Goal: Information Seeking & Learning: Learn about a topic

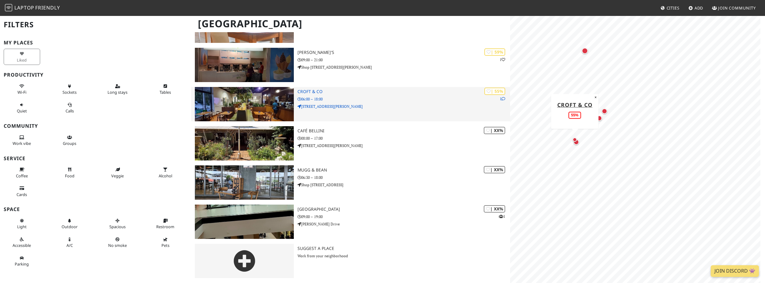
click at [307, 92] on h3 "Croft & co" at bounding box center [404, 91] width 213 height 5
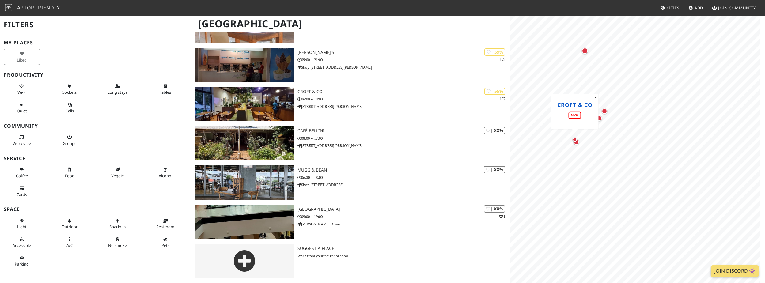
click at [584, 106] on link "Croft & co" at bounding box center [574, 104] width 35 height 7
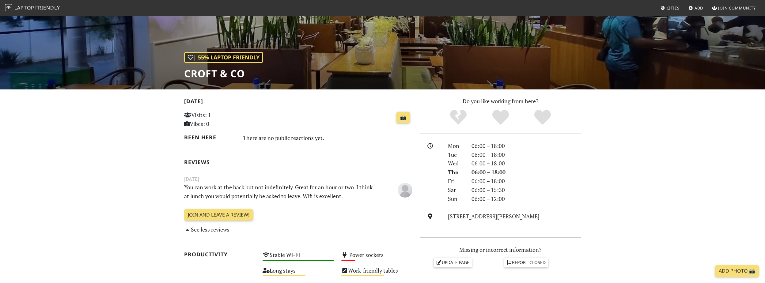
scroll to position [204, 0]
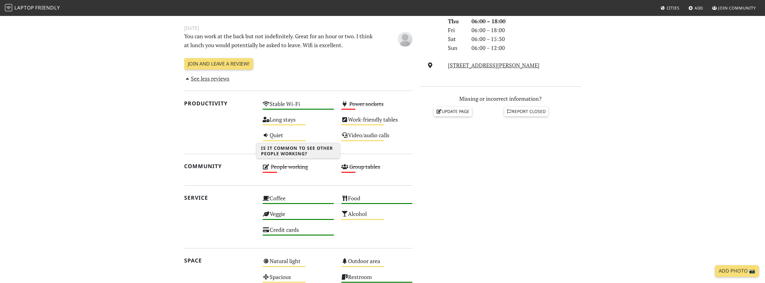
click at [267, 166] on icon at bounding box center [266, 167] width 7 height 6
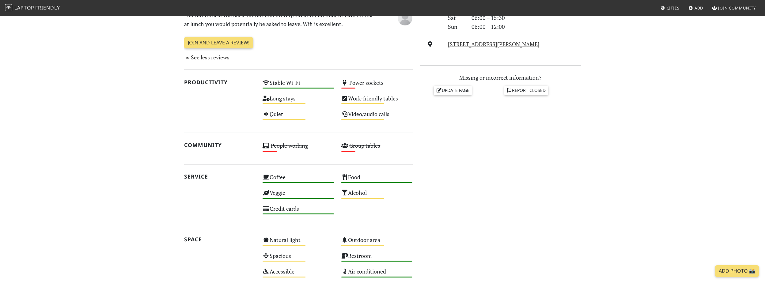
scroll to position [223, 0]
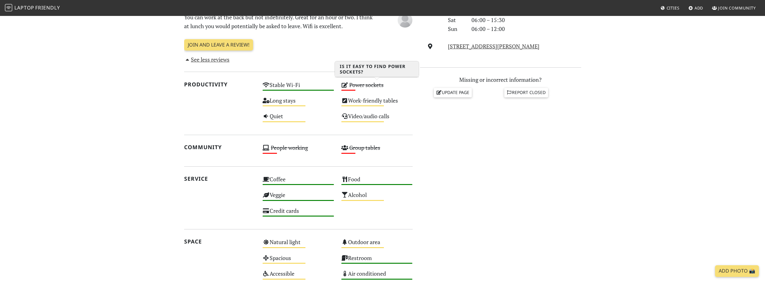
click at [356, 88] on s "Power sockets" at bounding box center [366, 84] width 34 height 7
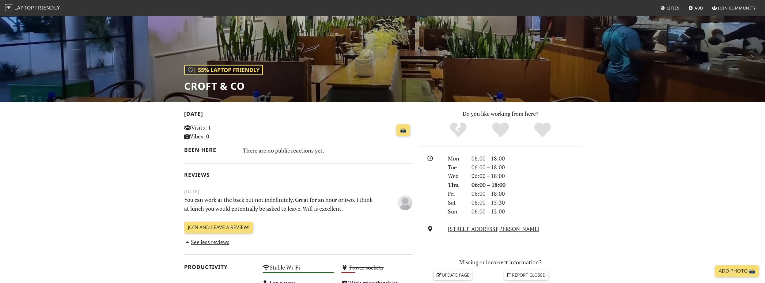
scroll to position [0, 0]
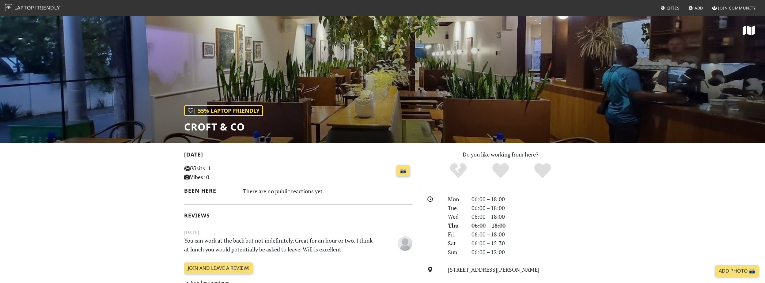
click at [53, 7] on span "Friendly" at bounding box center [47, 7] width 25 height 7
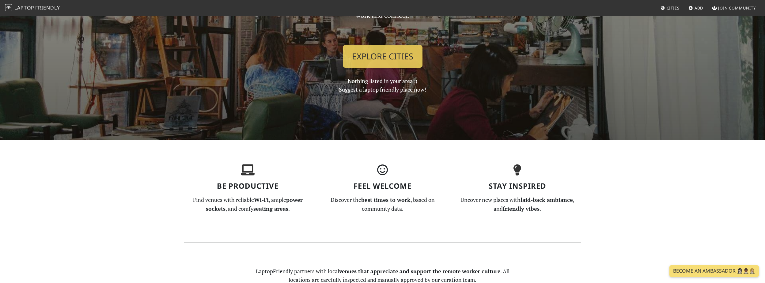
scroll to position [104, 0]
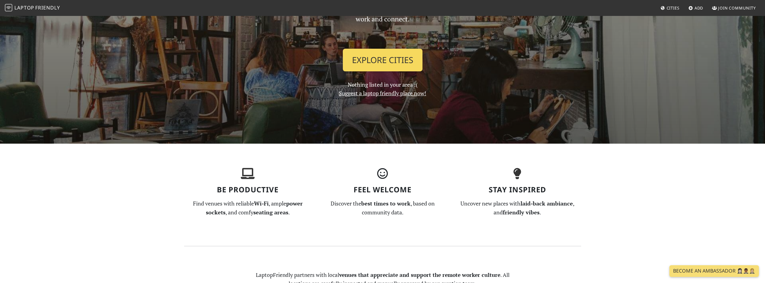
click at [413, 53] on link "Explore Cities" at bounding box center [383, 60] width 80 height 23
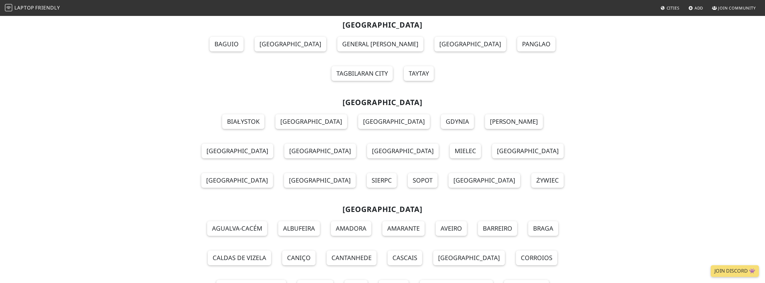
scroll to position [5406, 0]
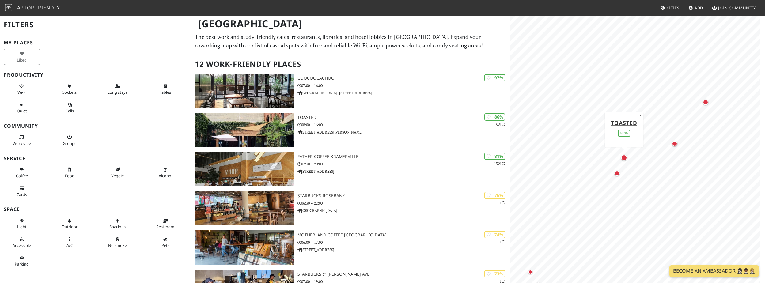
click at [626, 156] on div "Map marker" at bounding box center [624, 158] width 6 height 6
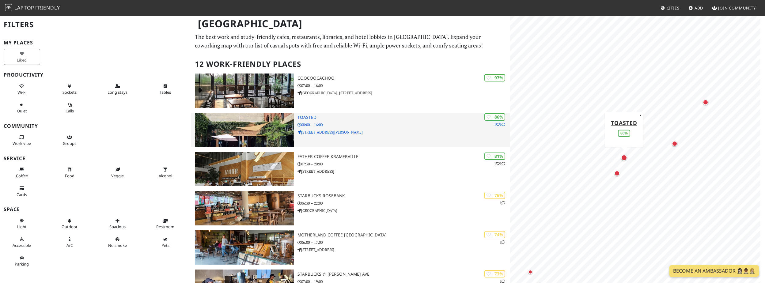
click at [301, 119] on h3 "Toasted" at bounding box center [404, 117] width 213 height 5
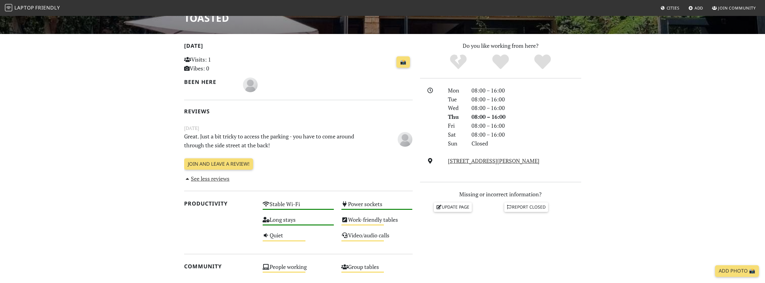
scroll to position [123, 0]
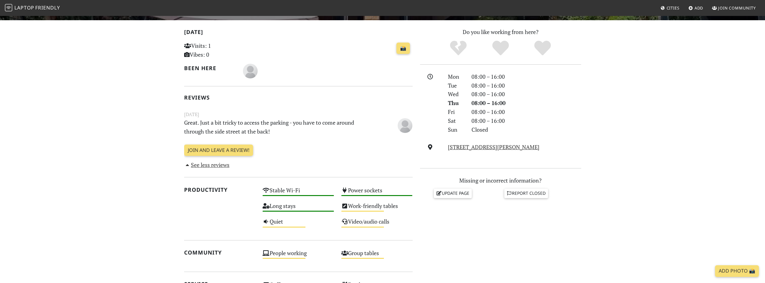
click at [208, 167] on link "See less reviews" at bounding box center [207, 164] width 46 height 7
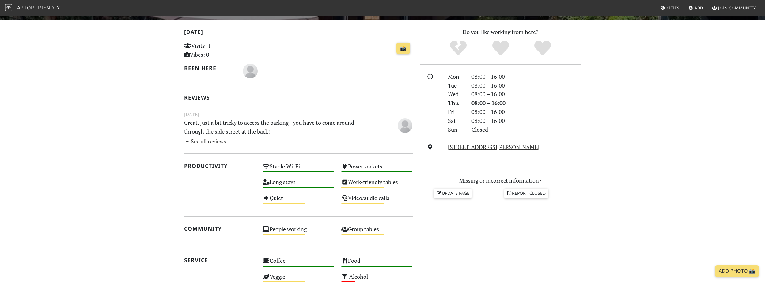
click at [219, 143] on link "See all reviews" at bounding box center [205, 141] width 42 height 7
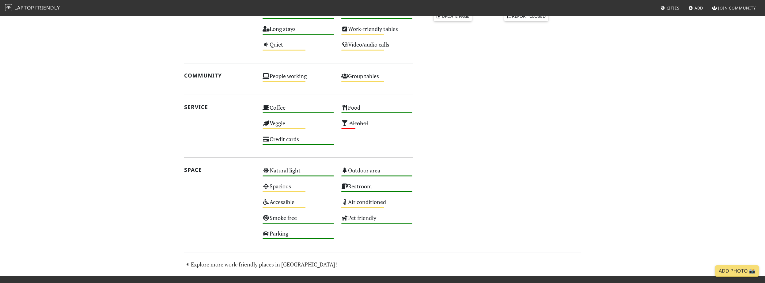
scroll to position [310, 0]
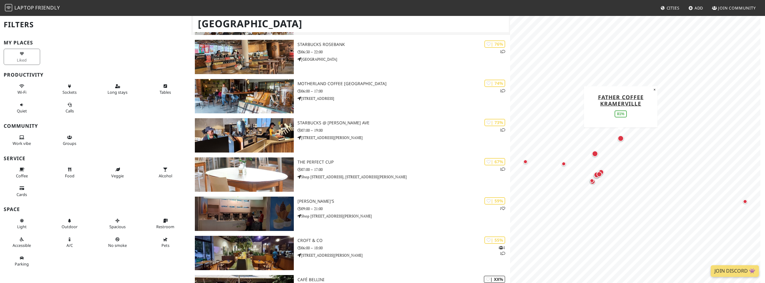
scroll to position [163, 0]
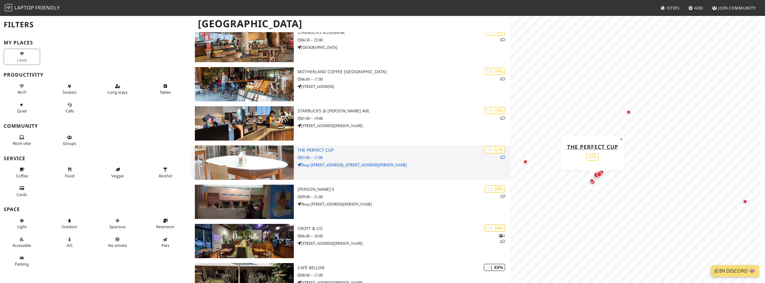
click at [341, 158] on p "07:00 – 17:00" at bounding box center [404, 158] width 213 height 6
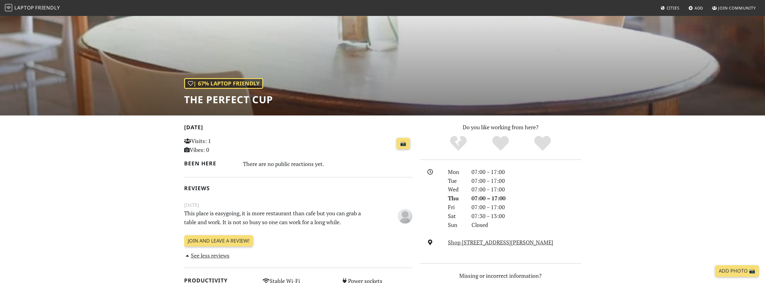
scroll to position [41, 0]
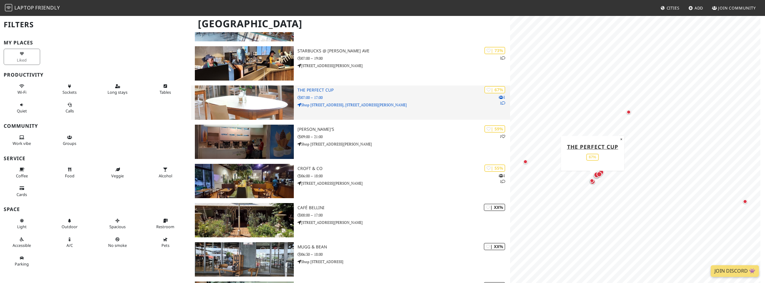
scroll to position [300, 0]
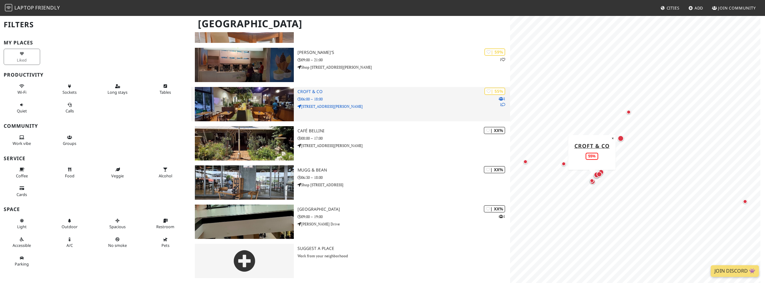
click at [314, 92] on h3 "Croft & co" at bounding box center [404, 91] width 213 height 5
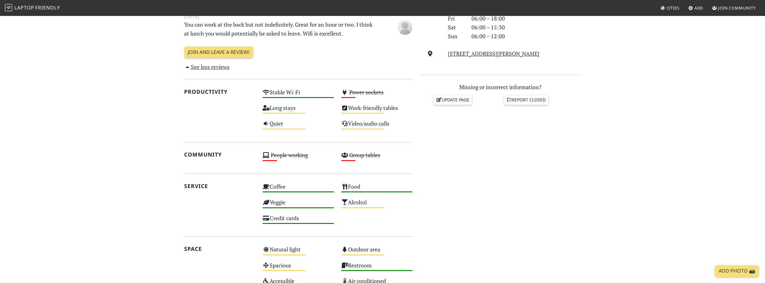
scroll to position [123, 0]
